Goal: Information Seeking & Learning: Understand process/instructions

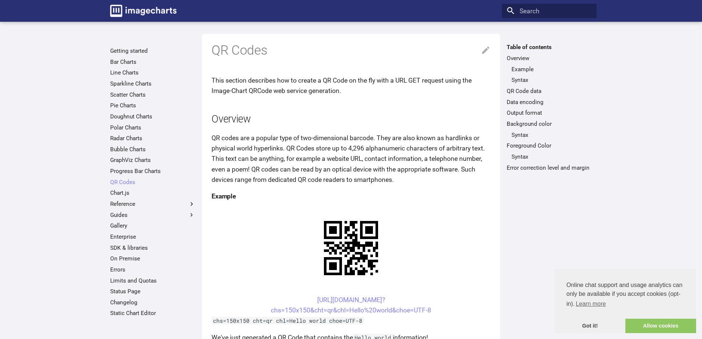
drag, startPoint x: 296, startPoint y: 226, endPoint x: 435, endPoint y: 238, distance: 139.7
click at [435, 294] on center "[URL][DOMAIN_NAME]? chs=150x150&cht=qr&chl=Hello%20world&choe=UTF-8" at bounding box center [350, 304] width 279 height 21
copy link "[URL][DOMAIN_NAME]? chs=150x150&cht=qr&chl=Hello%20world&choe=UTF-8"
click at [532, 98] on link "Data encoding" at bounding box center [549, 101] width 85 height 7
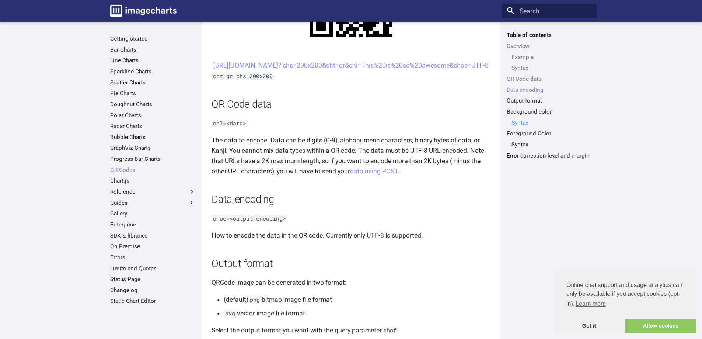
click at [522, 123] on link "Syntax" at bounding box center [551, 122] width 80 height 7
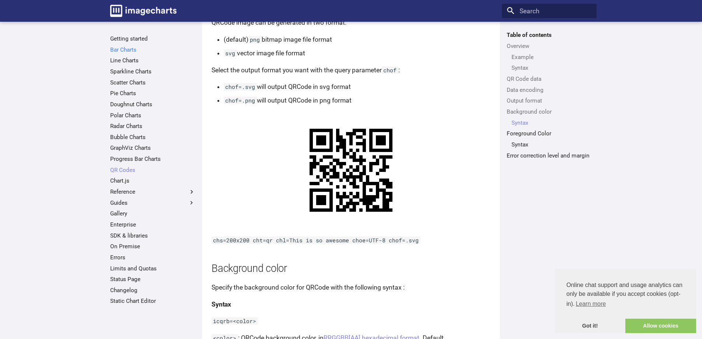
click at [123, 49] on link "Bar Charts" at bounding box center [152, 49] width 85 height 7
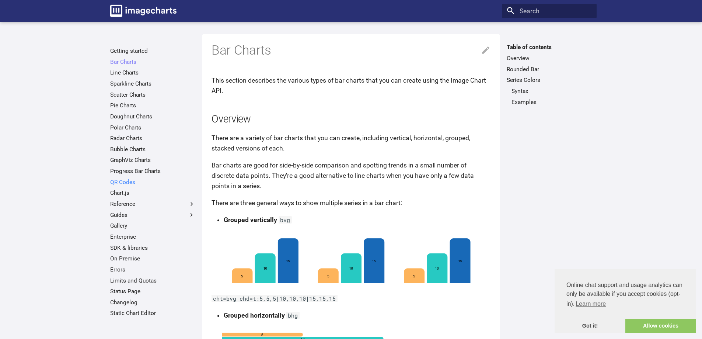
click at [122, 182] on link "QR Codes" at bounding box center [152, 181] width 85 height 7
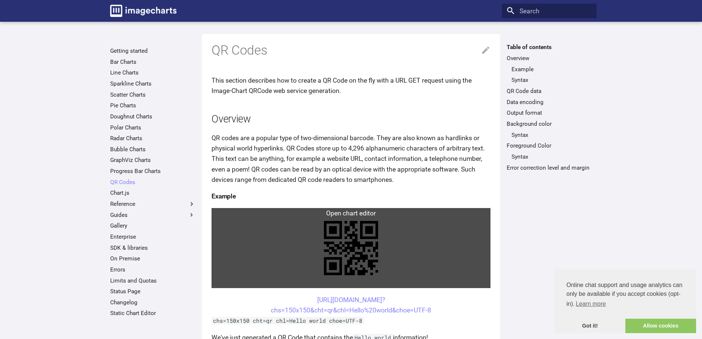
click at [362, 245] on link at bounding box center [350, 248] width 279 height 80
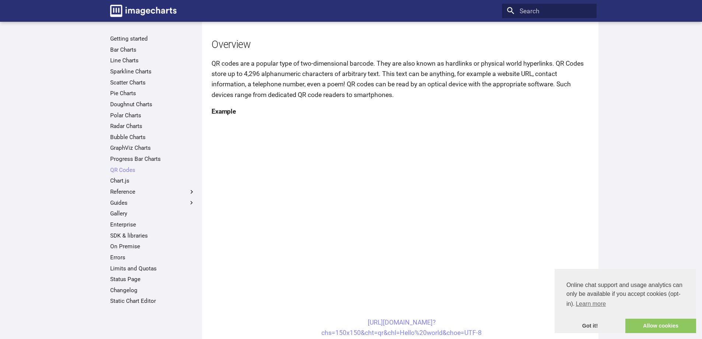
scroll to position [147, 0]
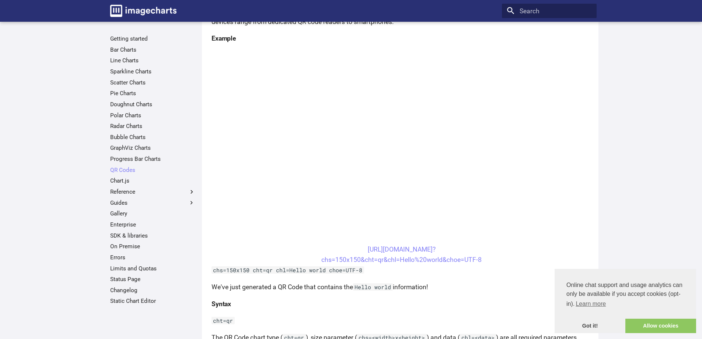
drag, startPoint x: 510, startPoint y: 257, endPoint x: 346, endPoint y: 250, distance: 164.1
click at [346, 250] on center "[URL][DOMAIN_NAME]? chs=150x150&cht=qr&chl=Hello%20world&choe=UTF-8" at bounding box center [401, 254] width 380 height 21
copy link "[URL][DOMAIN_NAME]? chs=150x150&cht=qr&chl=Hello%20world&choe=UTF-8"
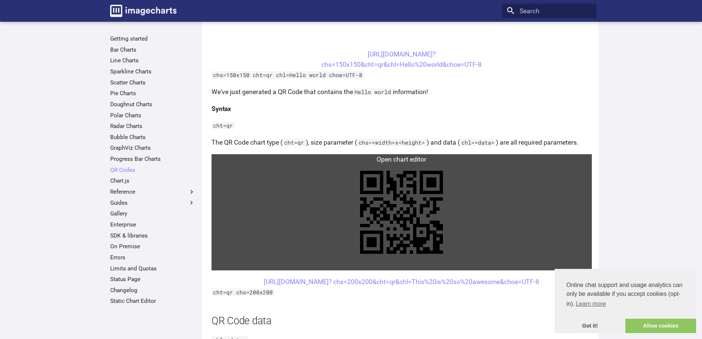
scroll to position [332, 0]
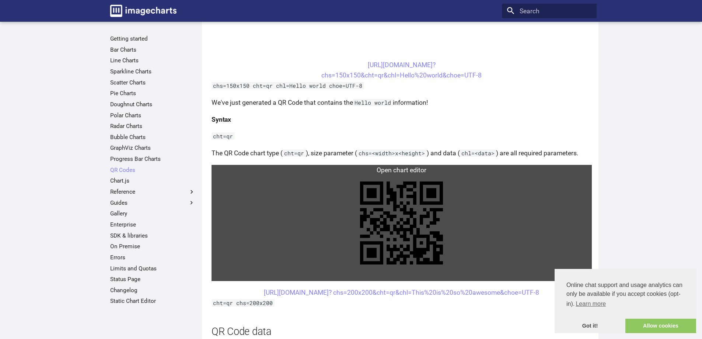
click at [386, 215] on link at bounding box center [401, 223] width 380 height 116
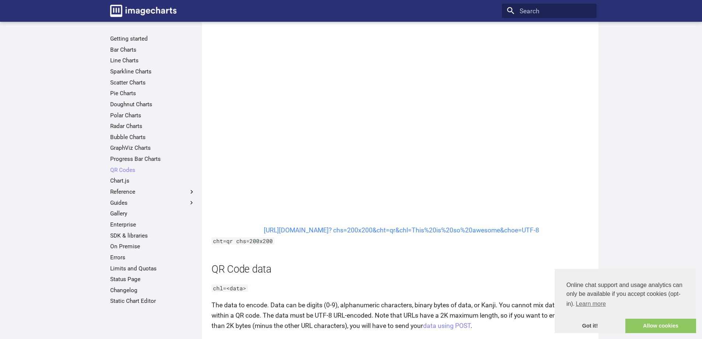
scroll to position [516, 0]
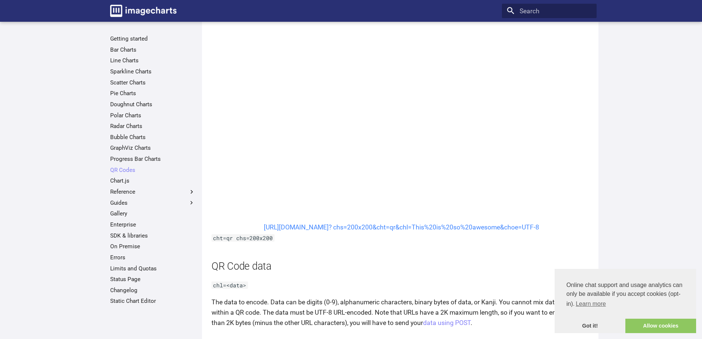
click at [330, 227] on link "[URL][DOMAIN_NAME]? chs=200x200&cht=qr&chl=This%20is%20so%20awesome&choe=UTF-8" at bounding box center [401, 226] width 275 height 7
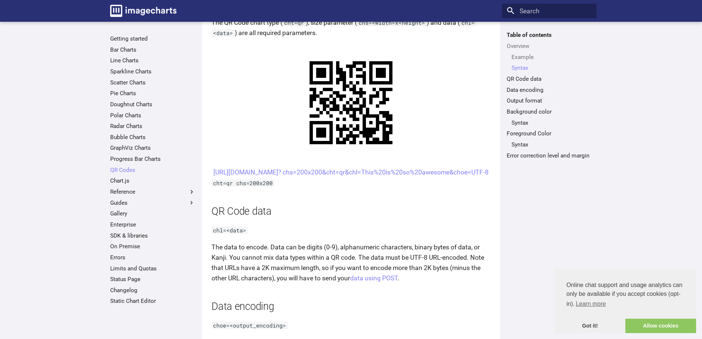
scroll to position [368, 0]
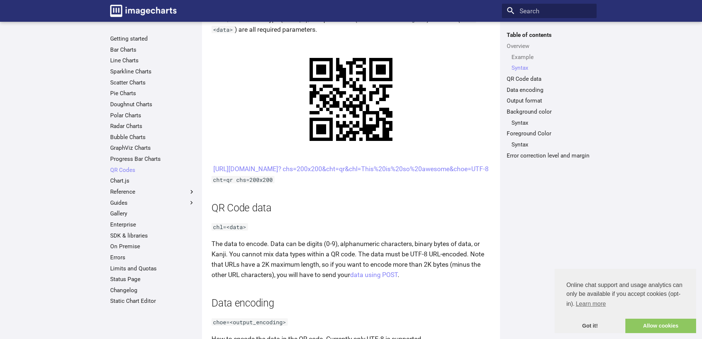
drag, startPoint x: 294, startPoint y: 164, endPoint x: 460, endPoint y: 181, distance: 167.0
click at [460, 174] on center "[URL][DOMAIN_NAME]? chs=200x200&cht=qr&chl=This%20is%20so%20awesome&choe=UTF-8" at bounding box center [350, 169] width 279 height 10
copy link "[URL][DOMAIN_NAME]? chs=200x200&cht=qr&chl=This%20is%20so%20awesome&choe=UTF-8"
